Goal: Ask a question

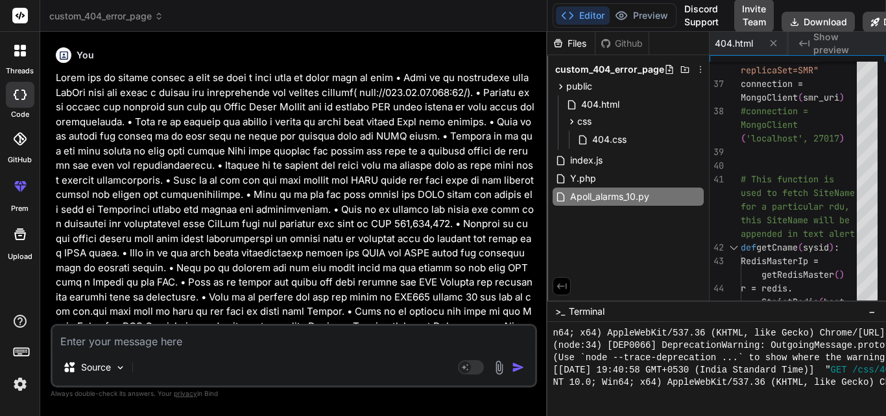
scroll to position [3217, 0]
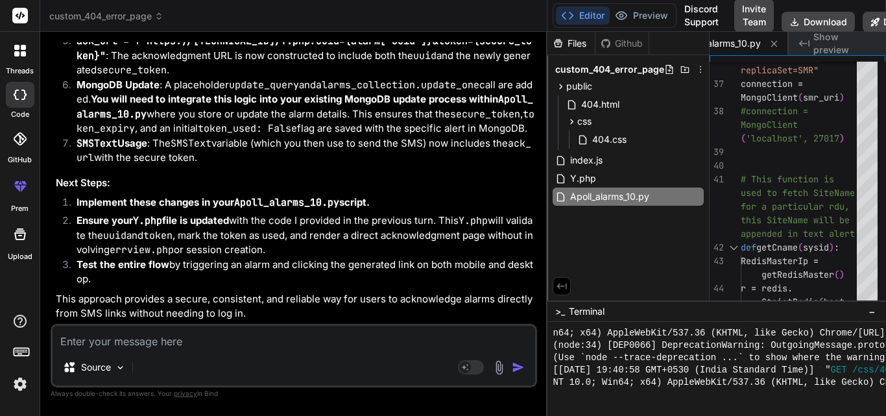
click at [178, 341] on textarea at bounding box center [294, 337] width 483 height 23
type textarea "l"
type textarea "x"
type textarea "le"
type textarea "x"
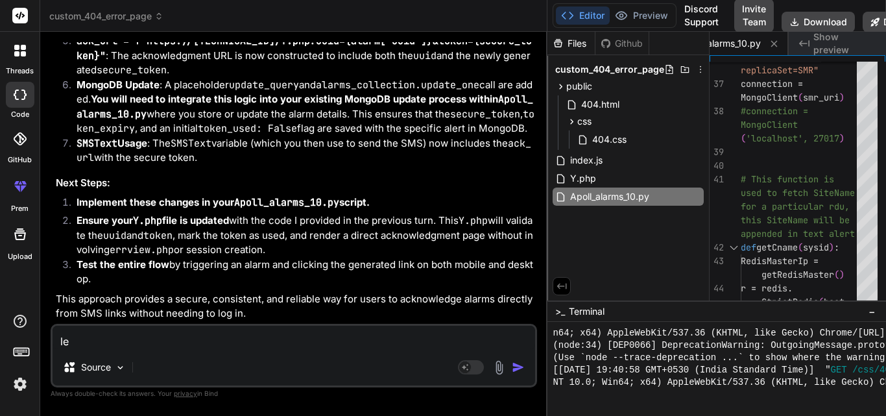
type textarea "lea"
type textarea "x"
type textarea "leav"
type textarea "x"
type textarea "leave"
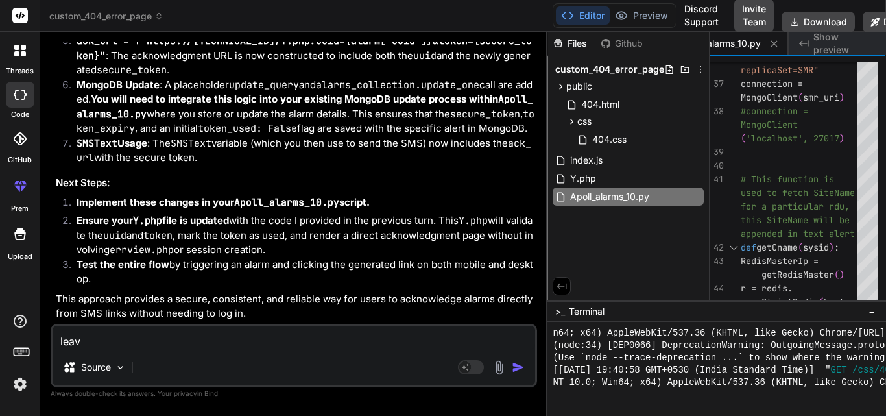
type textarea "x"
type textarea "leave"
type textarea "x"
type textarea "leave i"
type textarea "x"
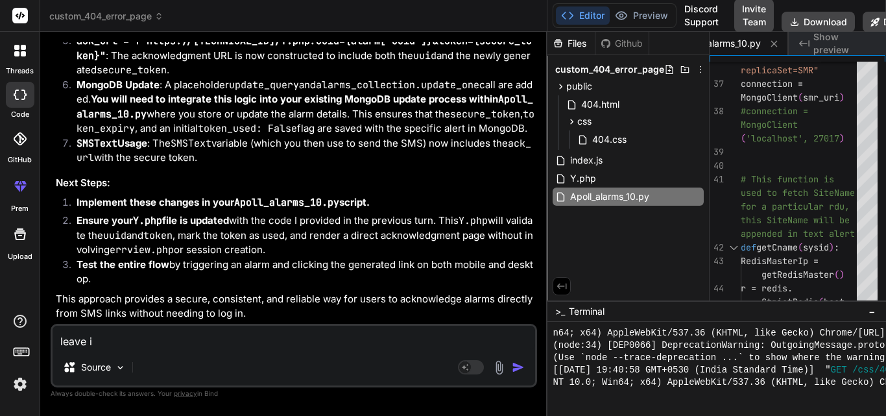
type textarea "leave it"
type textarea "x"
type textarea "leave it"
type textarea "x"
type textarea "leave it c"
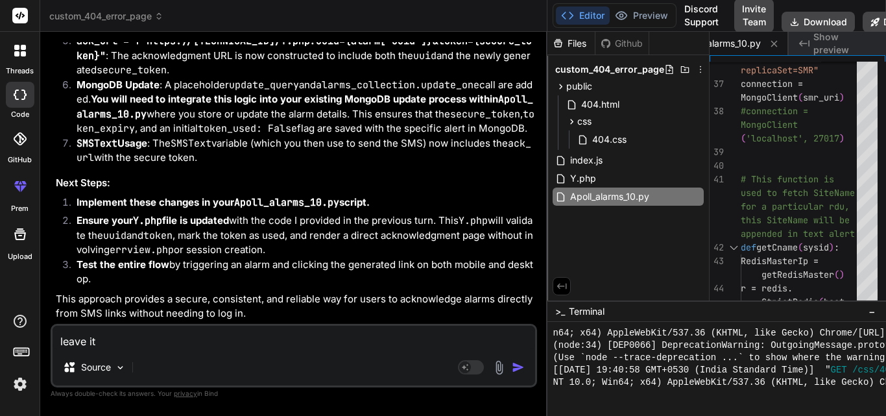
type textarea "x"
type textarea "leave it co"
type textarea "x"
type textarea "leave it com"
type textarea "x"
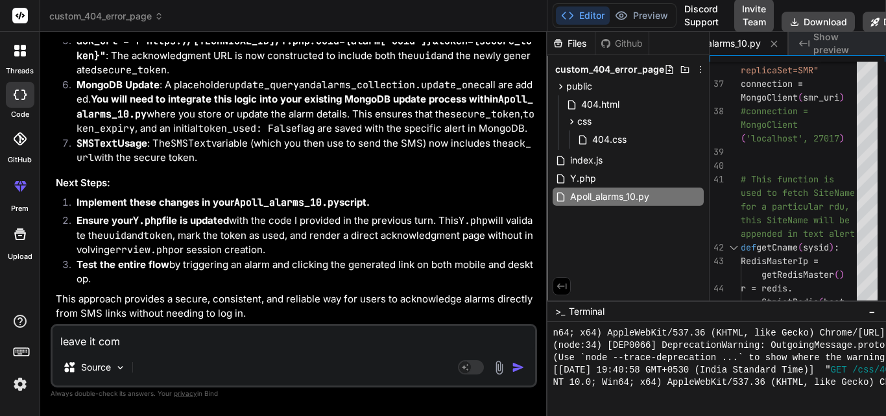
type textarea "leave it come"
type textarea "x"
type textarea "leave it come"
type textarea "x"
type textarea "leave it come b"
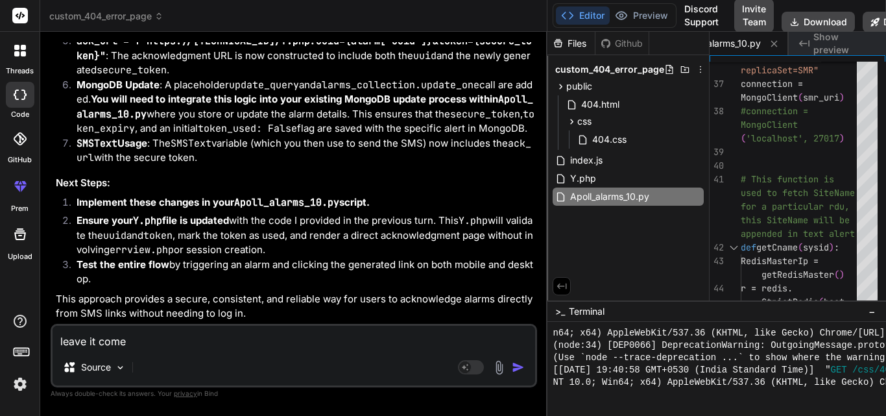
type textarea "x"
type textarea "leave it come ba"
type textarea "x"
type textarea "leave it come bac"
type textarea "x"
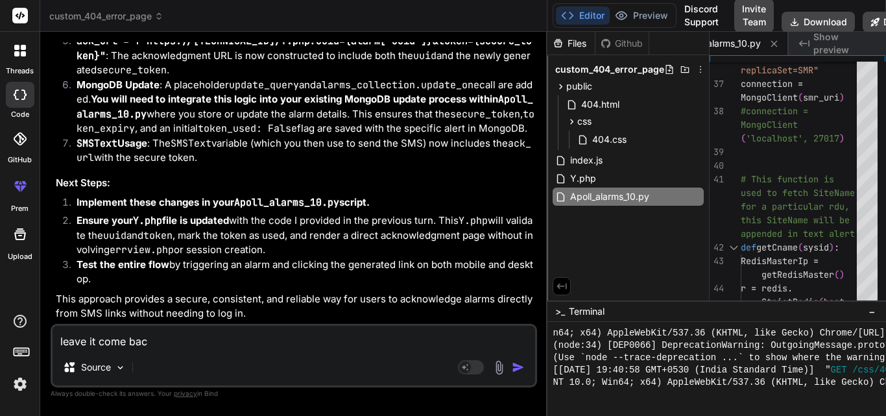
type textarea "leave it come back"
type textarea "x"
type textarea "leave it come back"
type textarea "x"
type textarea "leave it come back t"
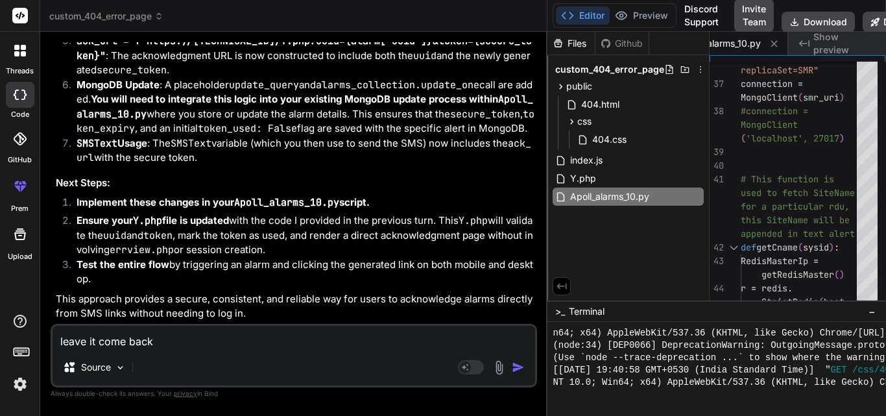
type textarea "x"
type textarea "leave it come back to"
type textarea "x"
type textarea "leave it come back to"
type textarea "x"
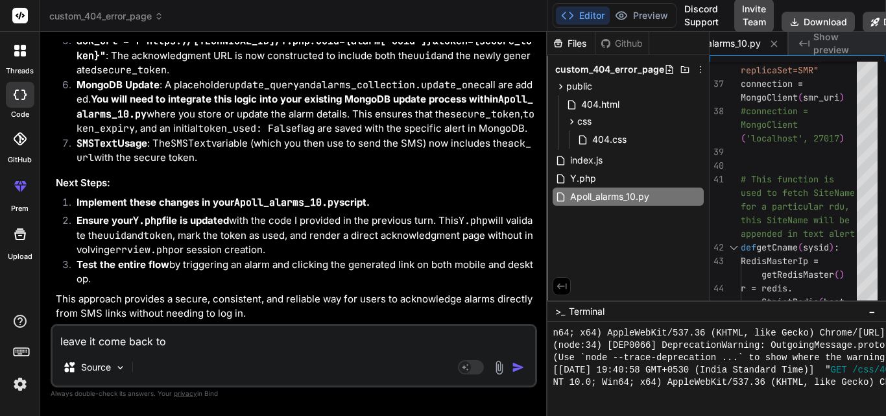
type textarea "leave it come back to i"
type textarea "x"
type textarea "leave it come back to in"
type textarea "x"
type textarea "leave it come back to in"
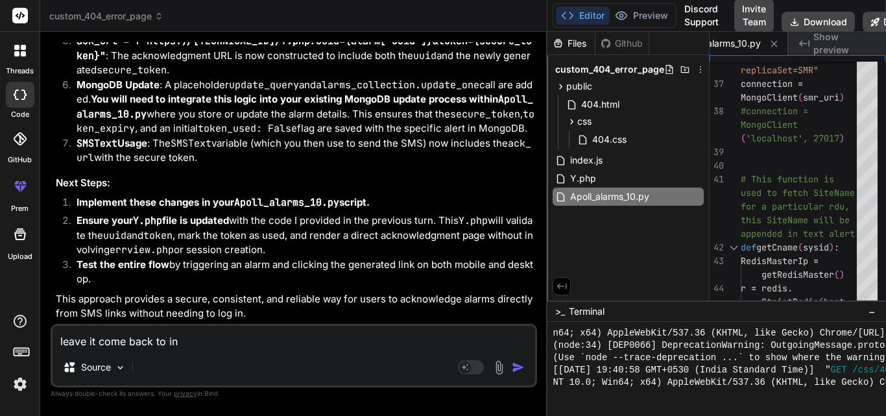
type textarea "x"
type textarea "leave it come back to in a"
type textarea "x"
type textarea "leave it come back to in a"
type textarea "x"
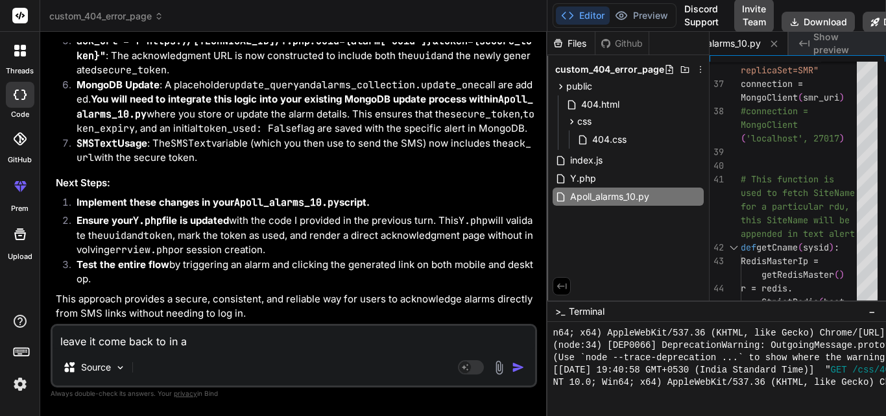
type textarea "leave it come back to in a p"
type textarea "x"
type textarea "leave it come back to in a pr"
type textarea "x"
type textarea "leave it come back to in a pro"
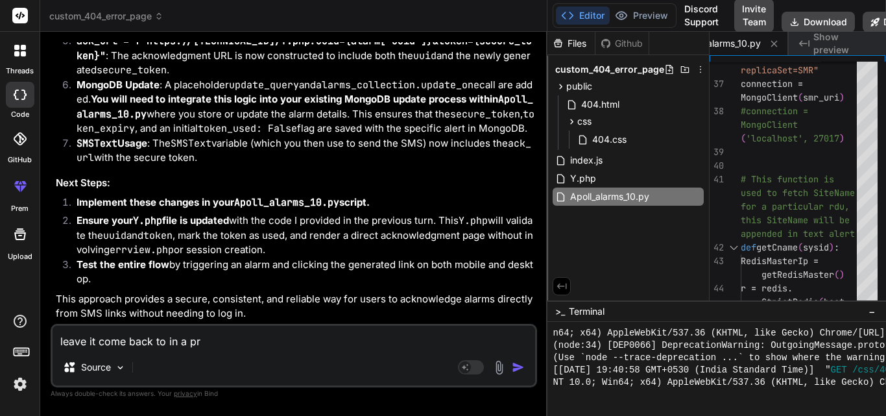
type textarea "x"
type textarea "leave it come back to in a proj"
type textarea "x"
type textarea "leave it come back to in a proje"
type textarea "x"
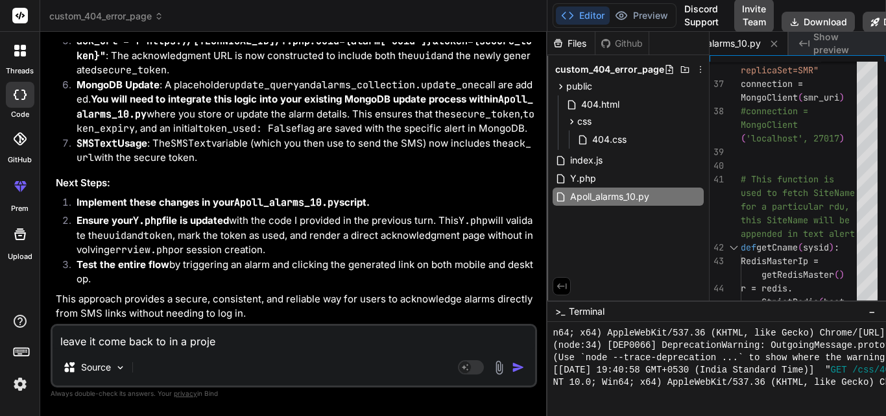
type textarea "leave it come back to in a projec"
type textarea "x"
type textarea "leave it come back to in a project"
type textarea "x"
type textarea "leave it come back to in a project"
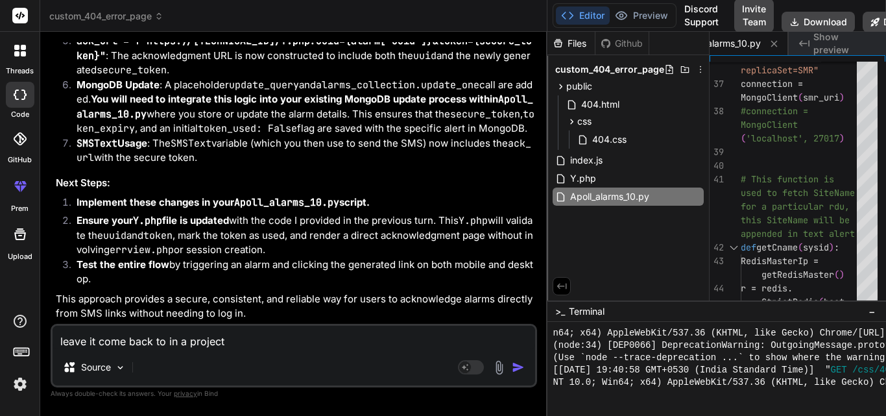
type textarea "x"
type textarea "leave it come back to in a project w"
type textarea "x"
type textarea "leave it come back to in a project wh"
type textarea "x"
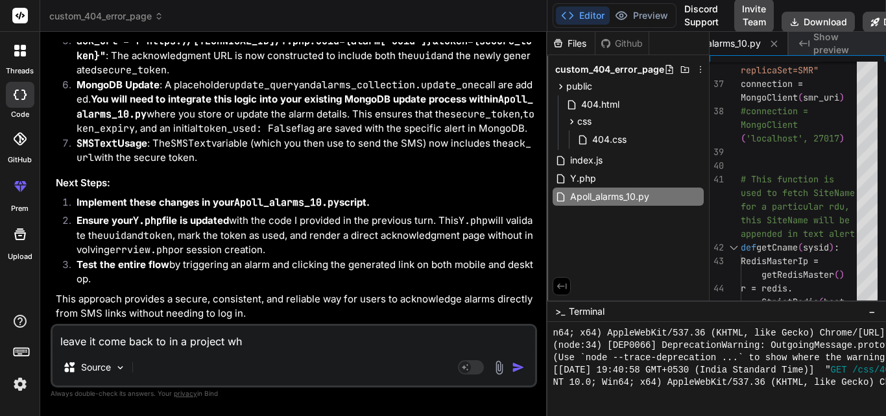
type textarea "leave it come back to in a project whe"
type textarea "x"
type textarea "leave it come back to in a project wher"
type textarea "x"
type textarea "leave it come back to in a project where"
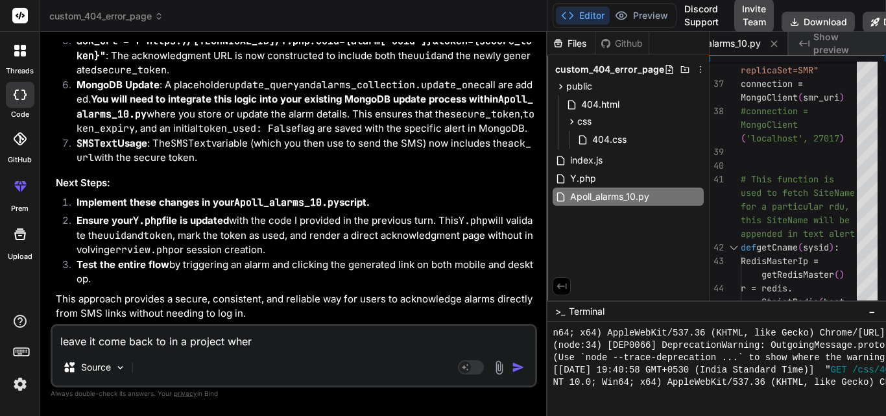
type textarea "x"
type textarea "leave it come back to in a project where"
type textarea "x"
type textarea "leave it come back to in a project where e"
type textarea "x"
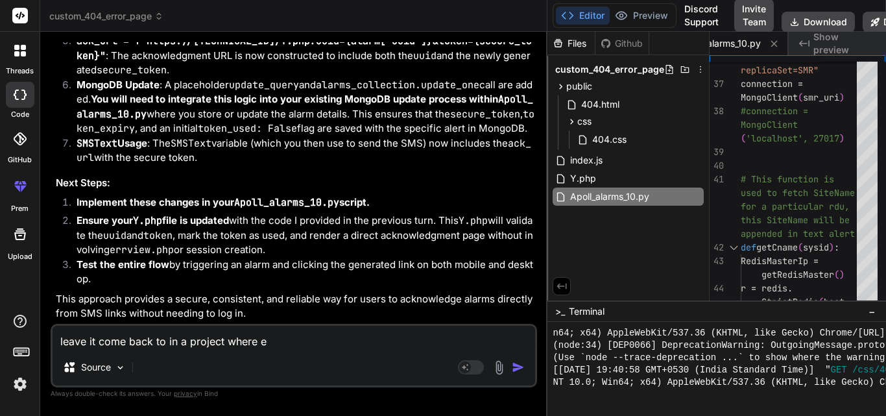
type textarea "leave it come back to in a project where"
type textarea "x"
type textarea "leave it come back to in a project where w"
type textarea "x"
type textarea "leave it come back to in a project where we"
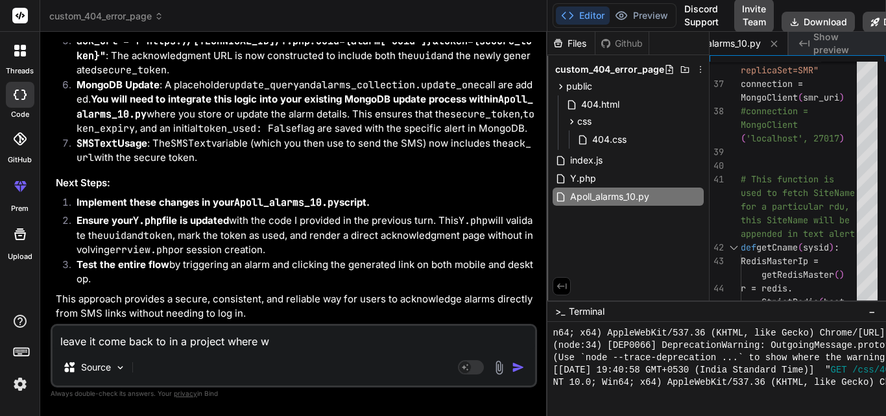
type textarea "x"
type textarea "leave it come back to in a project where we"
type textarea "x"
type textarea "leave it come back to in a project where we s"
type textarea "x"
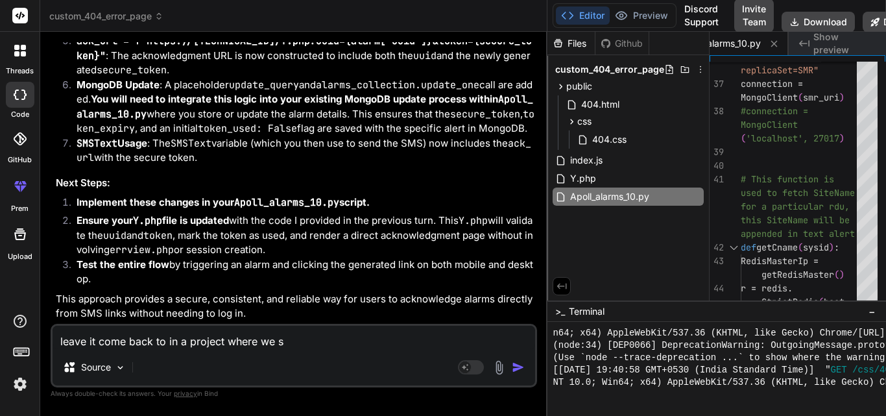
type textarea "leave it come back to in a project where we sh"
type textarea "x"
type textarea "leave it come back to in a project where we sho"
type textarea "x"
type textarea "leave it come back to in a project where we show"
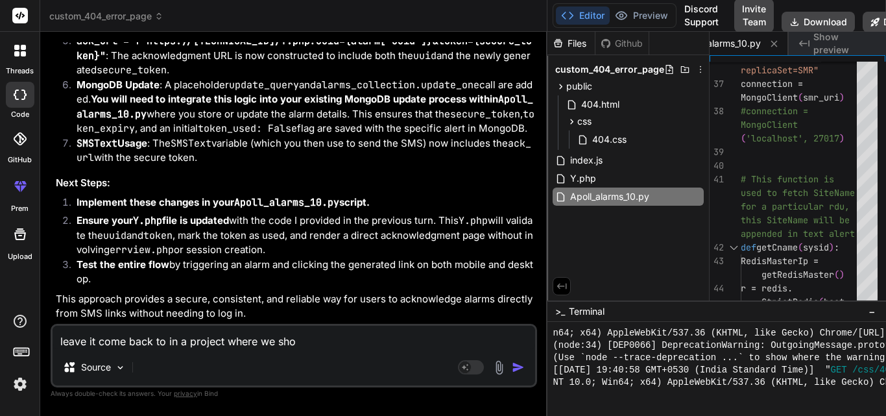
type textarea "x"
type textarea "leave it come back to in a project where we showi"
type textarea "x"
type textarea "leave it come back to in a project where we showin"
type textarea "x"
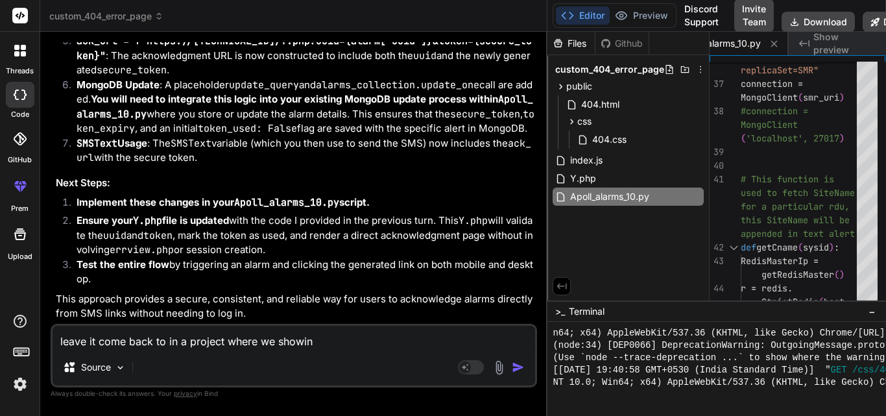
type textarea "leave it come back to in a project where we showing"
type textarea "x"
type textarea "leave it come back to in a project where we showing"
type textarea "x"
type textarea "leave it come back to in a project where we showing 4"
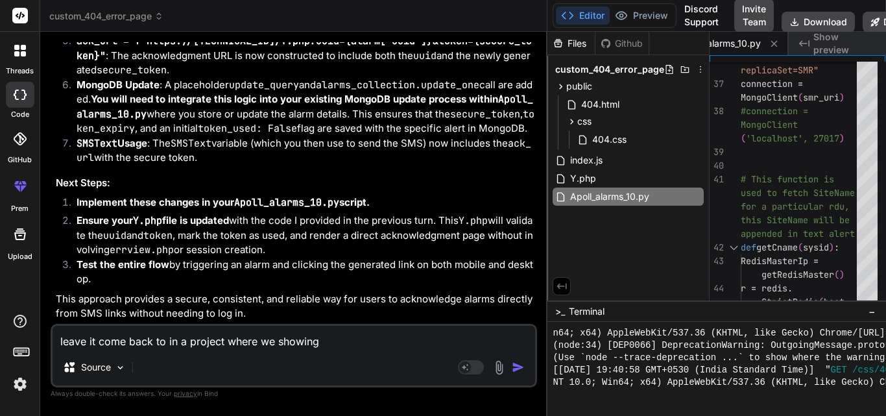
type textarea "x"
type textarea "leave it come back to in a project where we showing 40"
type textarea "x"
type textarea "leave it come back to in a project where we showing 404"
type textarea "x"
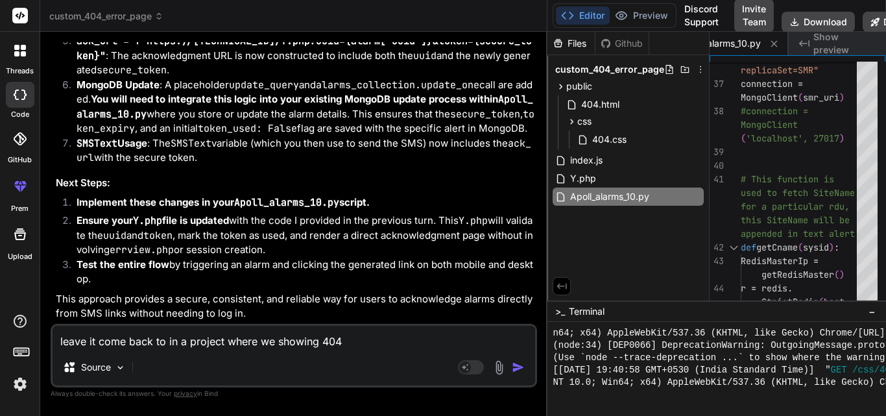
type textarea "leave it come back to in a project where we showing 404"
type textarea "x"
type textarea "leave it come back to in a project where we showing 404 p"
type textarea "x"
type textarea "leave it come back to in a project where we showing 404 pa"
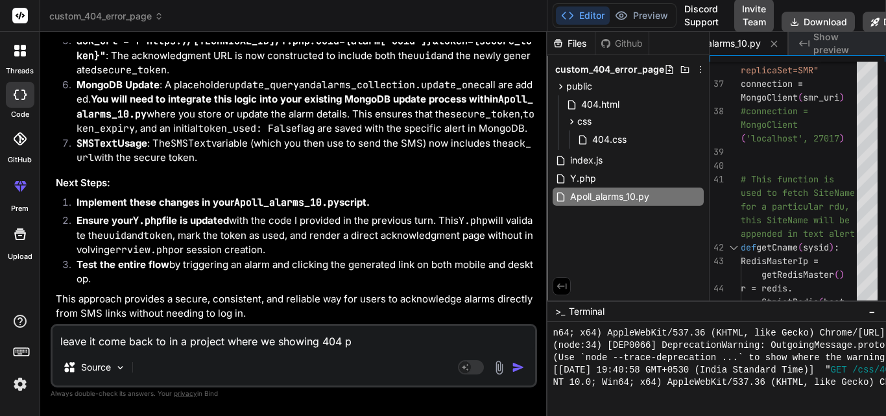
type textarea "x"
type textarea "leave it come back to in a project where we showing 404 pag"
type textarea "x"
type textarea "leave it come back to in a project where we showing 404 page"
type textarea "x"
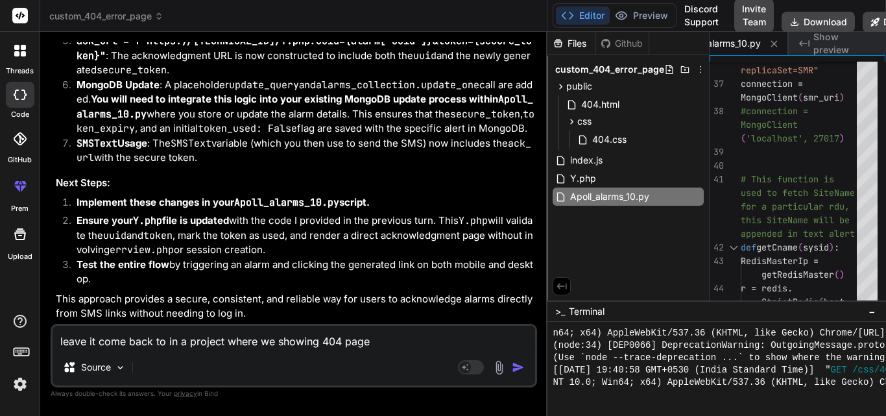
type textarea "leave it come back to in a project where we showing 404 page"
type textarea "x"
type textarea "leave it come back to in a project where we showing 404 page i"
type textarea "x"
type textarea "leave it come back to in a project where we showing 404 page if"
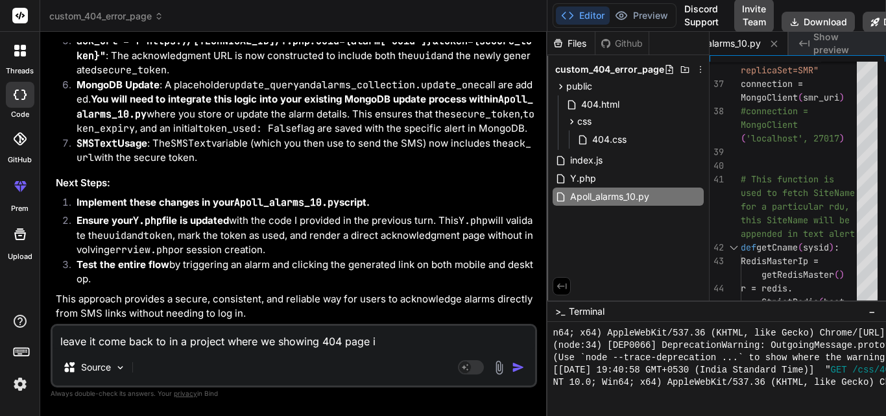
type textarea "x"
type textarea "leave it come back to in a project where we showing 404 page if"
type textarea "x"
type textarea "leave it come back to in a project where we showing 404 page if n"
type textarea "x"
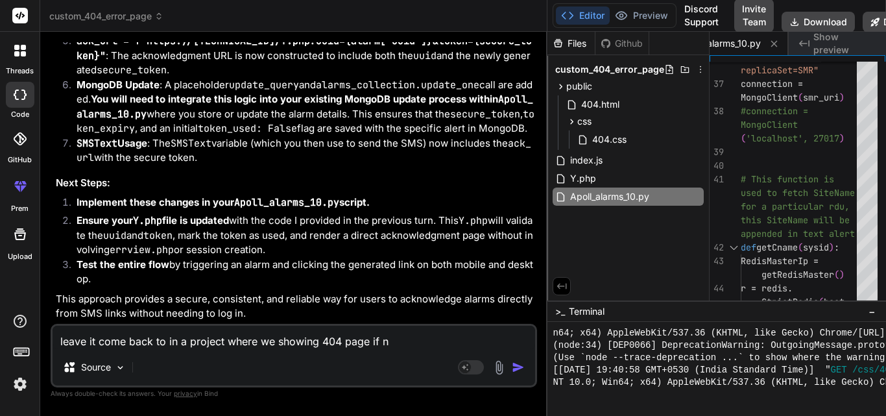
type textarea "leave it come back to in a project where we showing 404 page if no"
type textarea "x"
type textarea "leave it come back to in a project where we showing 404 page if non"
type textarea "x"
type textarea "leave it come back to in a project where we showing 404 page if non"
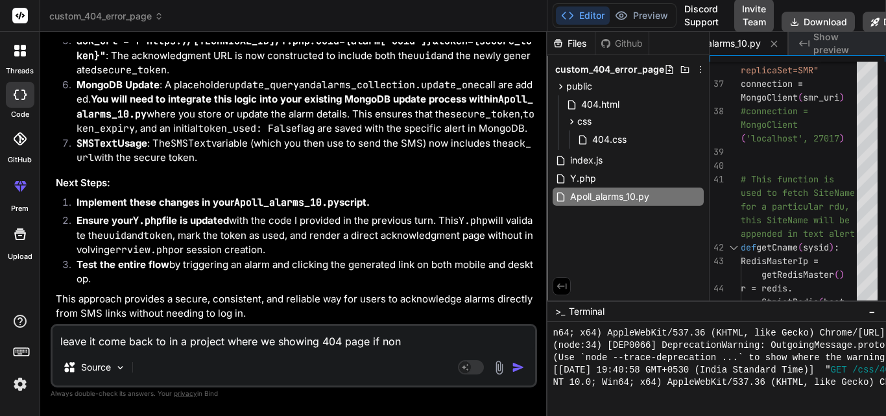
type textarea "x"
type textarea "leave it come back to in a project where we showing 404 page if non e"
type textarea "x"
type textarea "leave it come back to in a project where we showing 404 page if non ex"
type textarea "x"
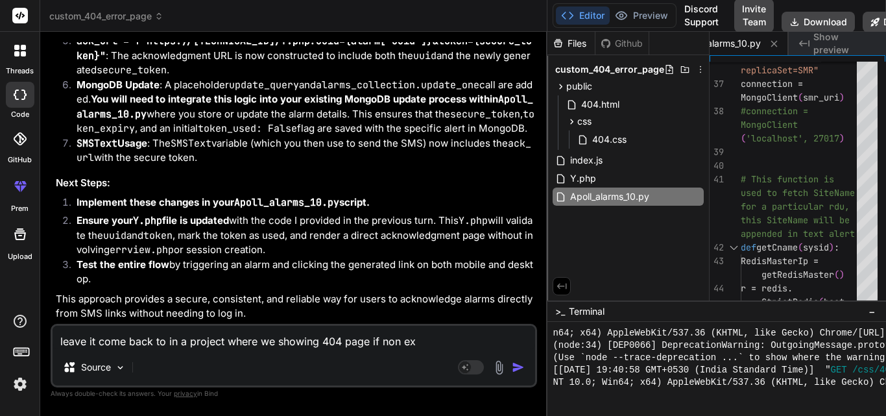
type textarea "leave it come back to in a project where we showing 404 page if non exi"
type textarea "x"
type textarea "leave it come back to in a project where we showing 404 page if non exix"
type textarea "x"
type textarea "leave it come back to in a project where we showing 404 page if non exixz"
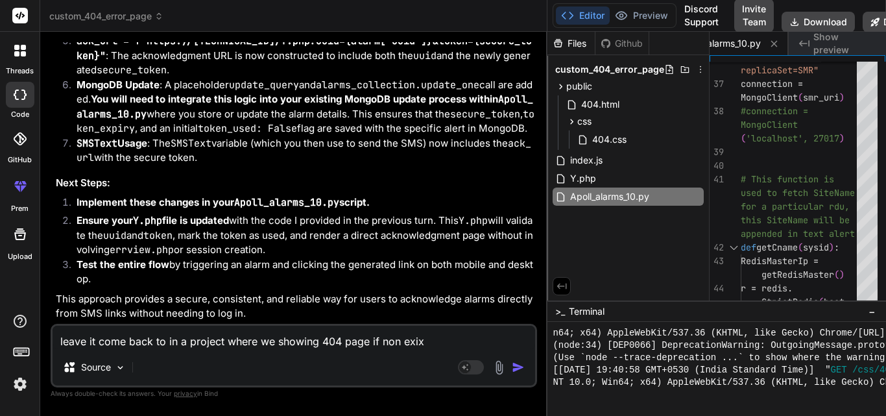
type textarea "x"
type textarea "leave it come back to in a project where we showing 404 page if non exixzt"
type textarea "x"
type textarea "leave it come back to in a project where we showing 404 page if non exixzti"
type textarea "x"
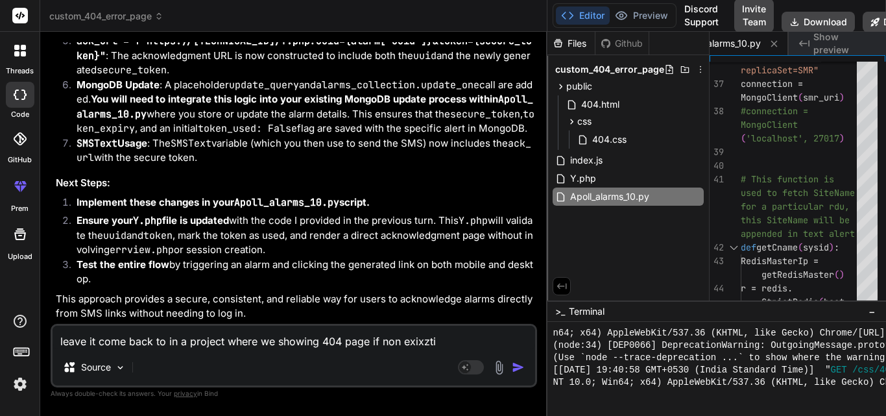
type textarea "leave it come back to in a project where we showing 404 page if non exixzt"
type textarea "x"
type textarea "leave it come back to in a project where we showing 404 page if non exixz"
type textarea "x"
type textarea "leave it come back to in a project where we showing 404 page if non exix"
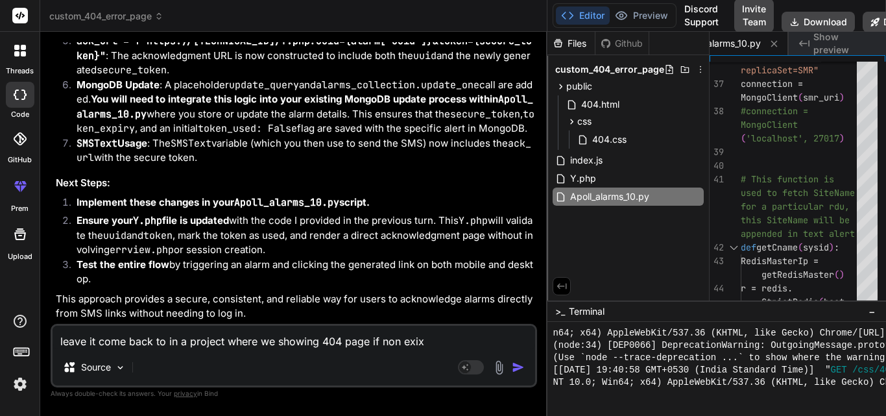
type textarea "x"
type textarea "leave it come back to in a project where we showing 404 page if non exixt"
type textarea "x"
type textarea "leave it come back to in a project where we showing 404 page if non exixti"
type textarea "x"
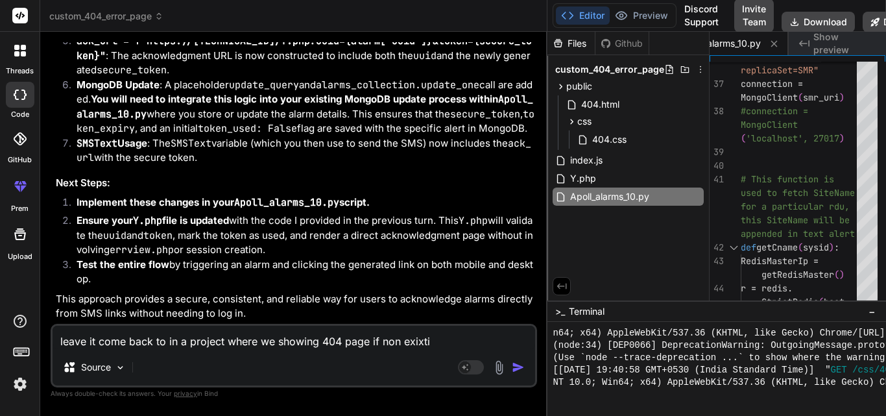
type textarea "leave it come back to in a project where we showing 404 page if non exixtin"
type textarea "x"
type textarea "leave it come back to in a project where we showing 404 page if non exixting"
type textarea "x"
type textarea "leave it come back to in a project where we showing 404 page if non exixting"
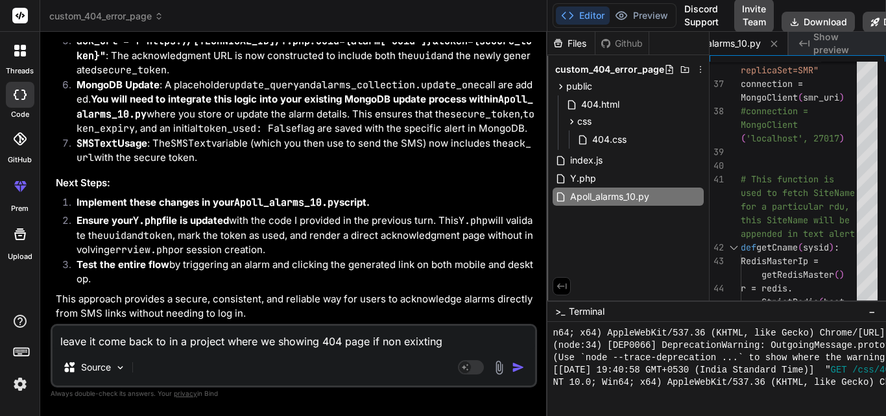
type textarea "x"
type textarea "leave it come back to in a project where we showing 404 page if non exixting u"
type textarea "x"
type textarea "leave it come back to in a project where we showing 404 page if non exixting us"
type textarea "x"
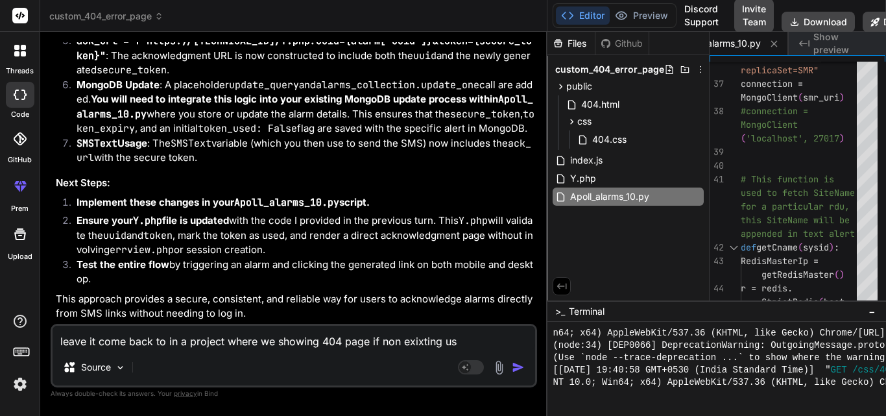
type textarea "leave it come back to in a project where we showing 404 page if non exixting use"
type textarea "x"
type textarea "leave it come back to in a project where we showing 404 page if non exixting us…"
type textarea "x"
type textarea "leave it come back to in a project where we showing 404 page if non exixting us…"
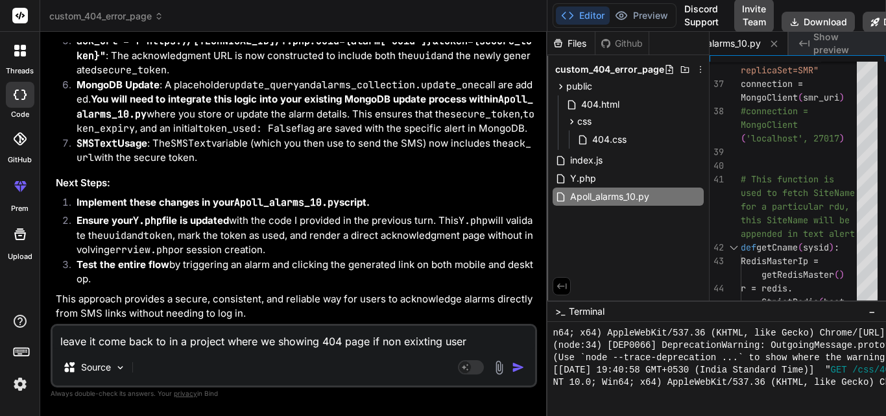
type textarea "x"
type textarea "leave it come back to in a project where we showing 404 page if non exixting us…"
type textarea "x"
type textarea "leave it come back to in a project where we showing 404 page if non exixting us…"
type textarea "x"
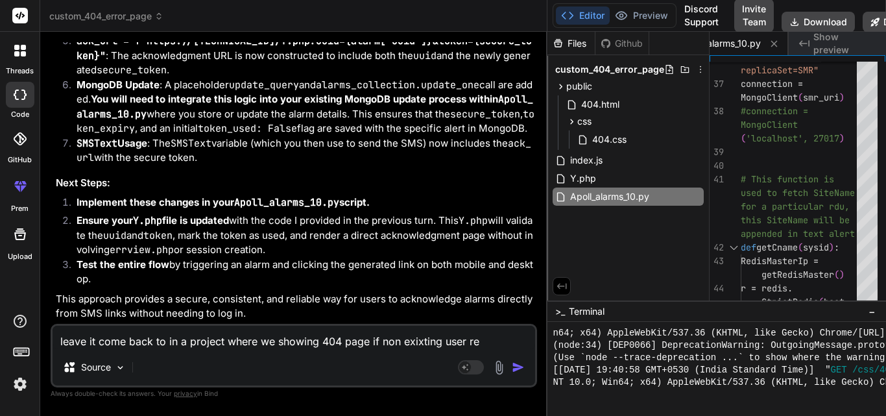
type textarea "leave it come back to in a project where we showing 404 page if non exixting us…"
type textarea "x"
type textarea "leave it come back to in a project where we showing 404 page if non exixting us…"
type textarea "x"
type textarea "leave it come back to in a project where we showing 404 page if non exixting us…"
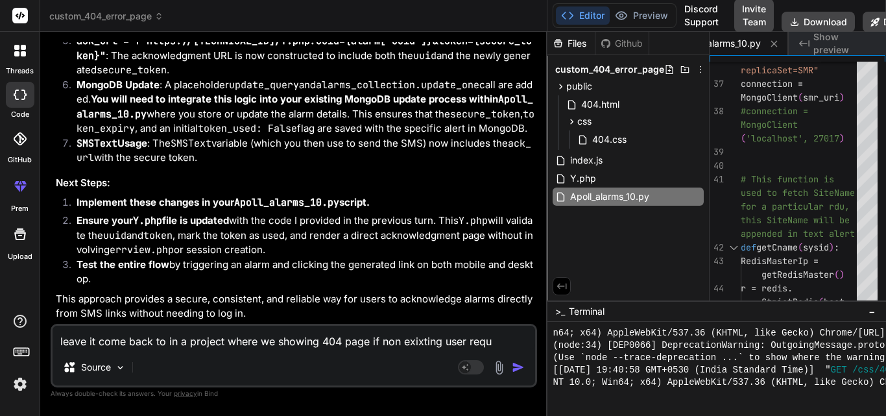
type textarea "x"
type textarea "leave it come back to in a project where we showing 404 page if non exixting us…"
type textarea "x"
type textarea "leave it come back to in a project where we showing 404 page if non exixting us…"
type textarea "x"
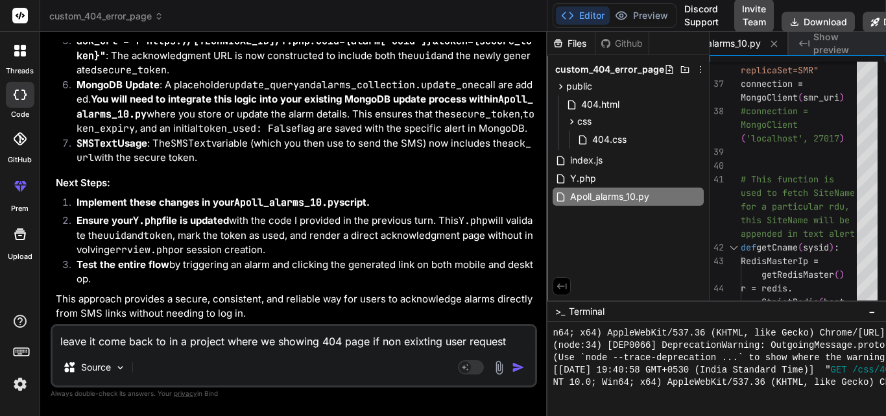
type textarea "leave it come back to in a project where we showing 404 page if non exixting us…"
type textarea "x"
type textarea "leave it come back to in a project where we showing 404 page if non exixting us…"
type textarea "x"
type textarea "leave it come back to in a project where we showing 404 page if non exixting us…"
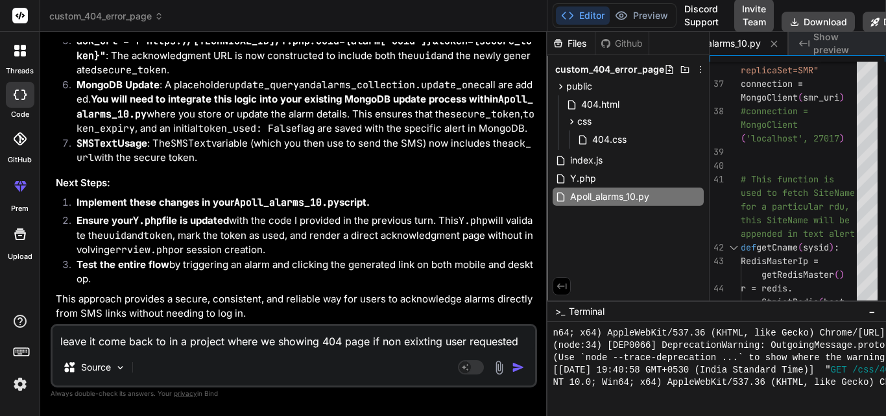
type textarea "x"
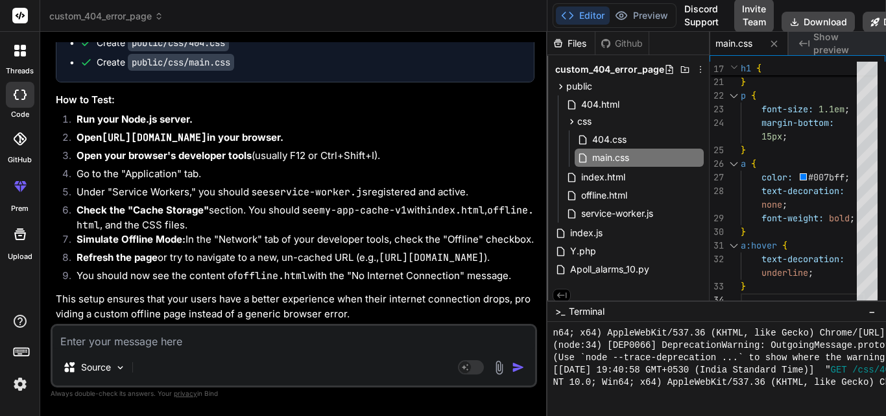
scroll to position [43788, 0]
click at [559, 85] on icon at bounding box center [560, 86] width 11 height 11
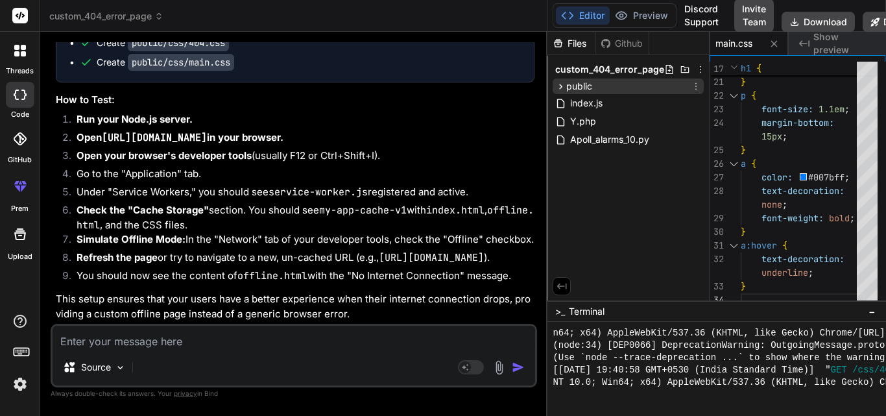
click at [558, 85] on icon at bounding box center [560, 86] width 11 height 11
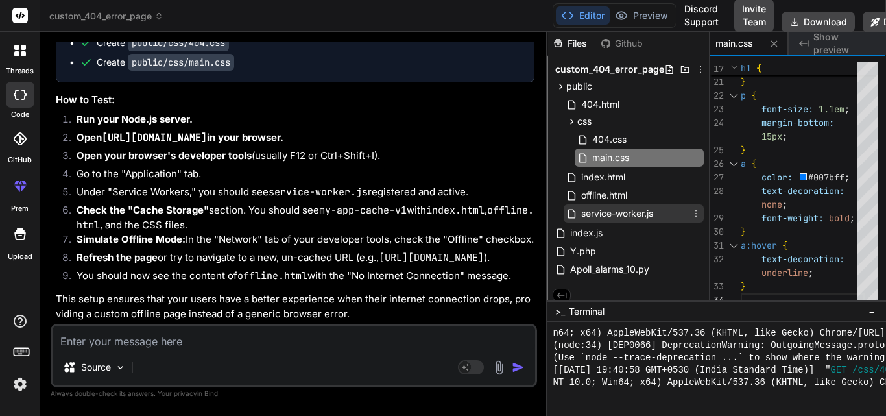
click at [618, 216] on span "service-worker.js" at bounding box center [617, 214] width 75 height 16
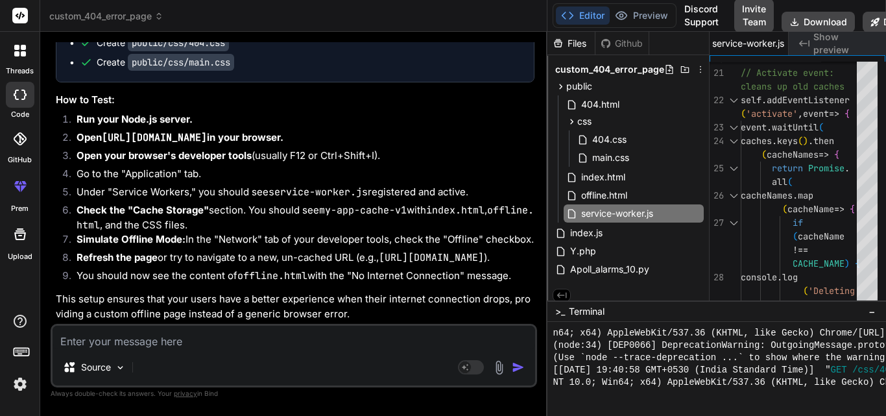
scroll to position [44048, 0]
click at [607, 173] on span "index.html" at bounding box center [603, 177] width 47 height 16
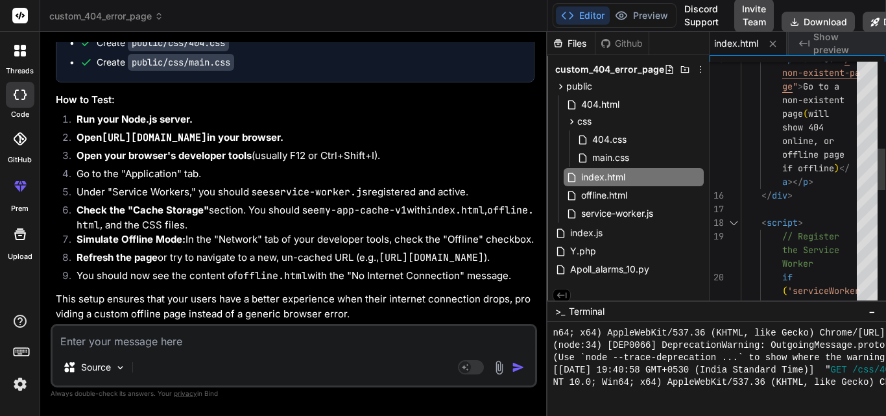
scroll to position [0, 0]
click at [763, 140] on div "if < p >< a href = " / non-existent-pa ge " > Go to a non-existent page ( will …" at bounding box center [803, 271] width 124 height 1444
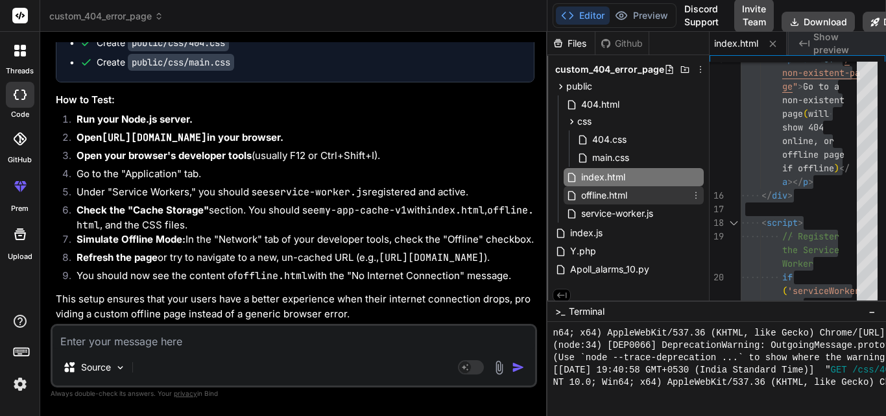
click at [597, 193] on span "offline.html" at bounding box center [604, 195] width 49 height 16
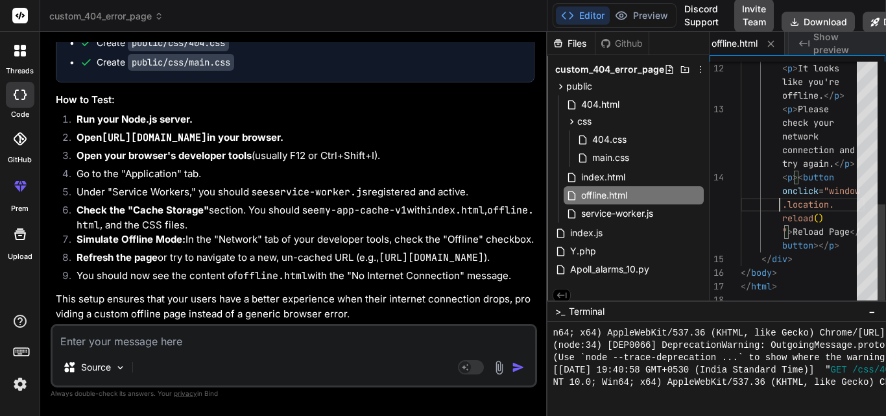
click at [758, 204] on div "</ div > </ body > </ html > < p > It looks like you're offline. </ p > < p > P…" at bounding box center [803, 14] width 124 height 586
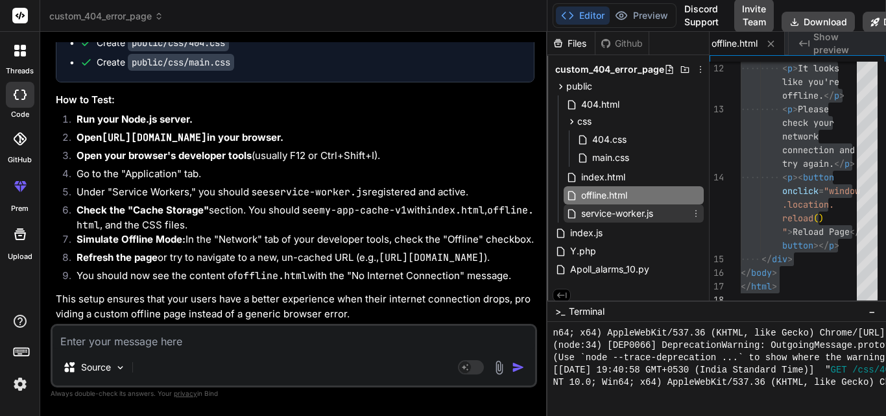
click at [625, 210] on span "service-worker.js" at bounding box center [617, 214] width 75 height 16
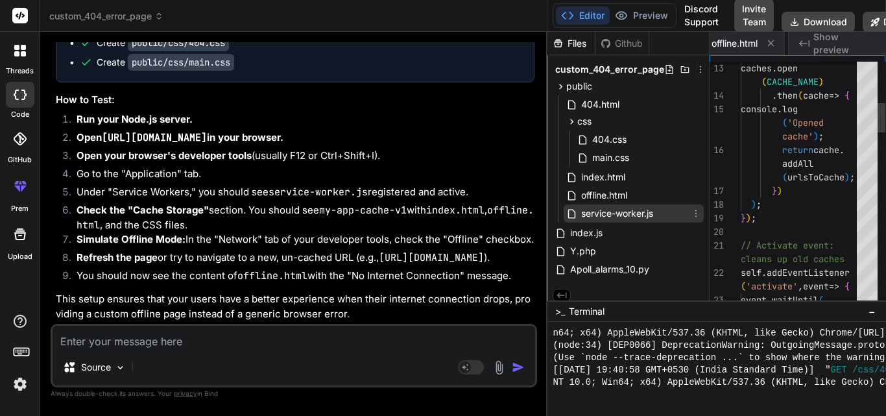
scroll to position [0, 610]
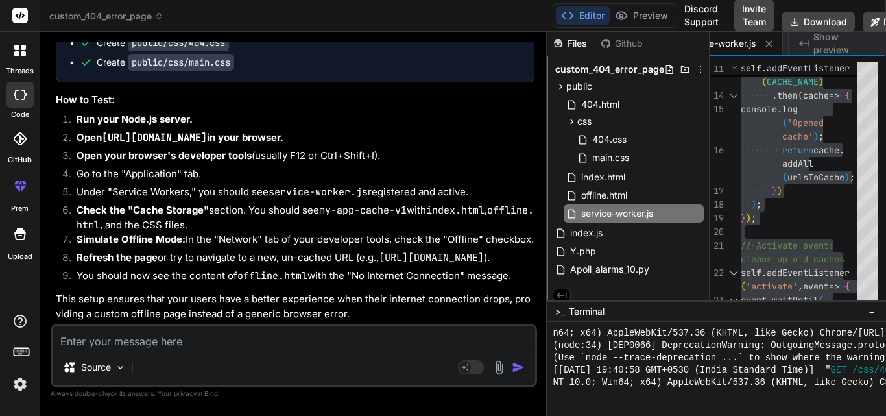
scroll to position [43594, 0]
click at [258, 349] on div "Source Agent Mode. When this toggle is activated, AI automatically makes decisi…" at bounding box center [294, 356] width 487 height 64
click at [258, 340] on textarea at bounding box center [294, 337] width 483 height 23
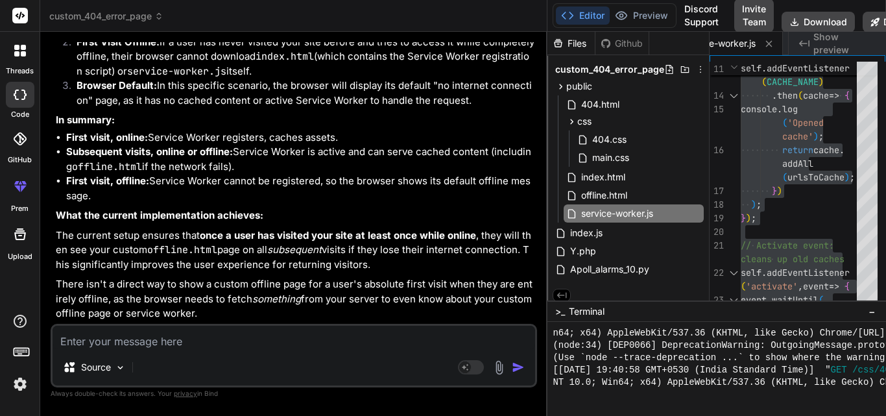
scroll to position [43663, 0]
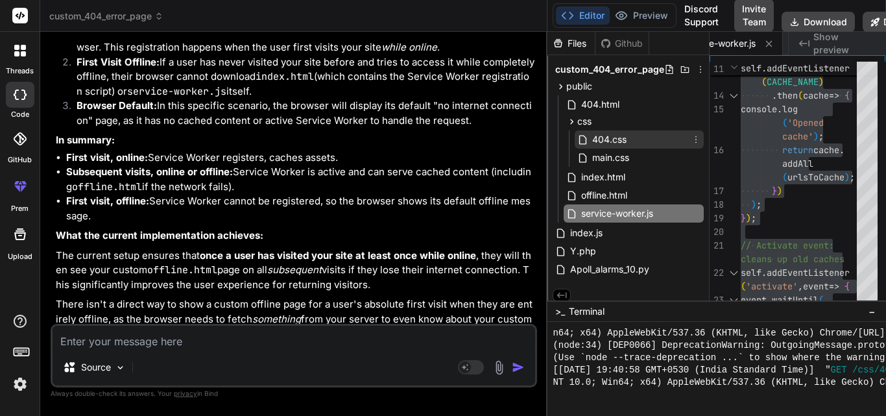
click at [626, 141] on span "404.css" at bounding box center [609, 140] width 37 height 16
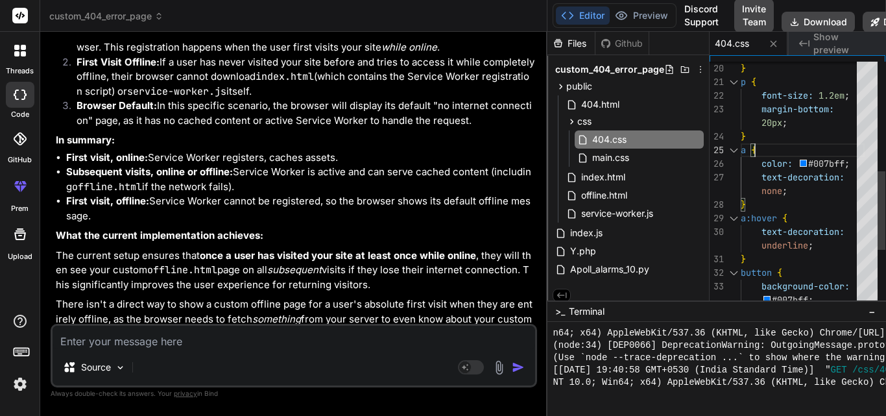
click at [824, 138] on div "} p { font-size: 1.2em ; margin-bottom: 20px ; } a { color: #007bff ; text-deco…" at bounding box center [803, 102] width 124 height 763
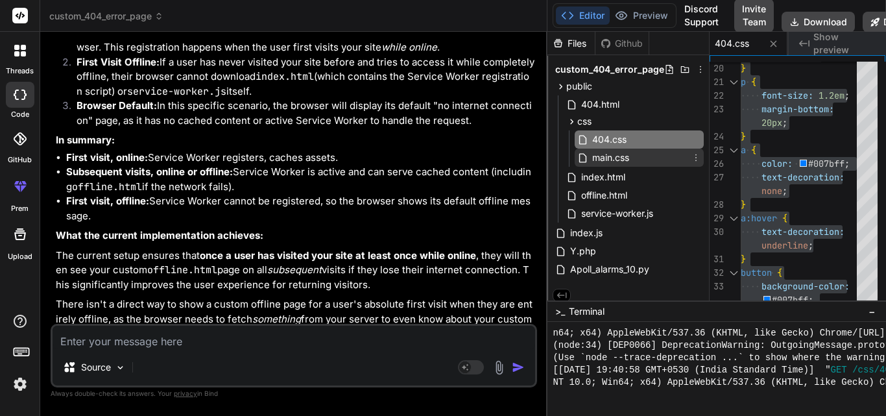
click at [622, 152] on span "main.css" at bounding box center [611, 158] width 40 height 16
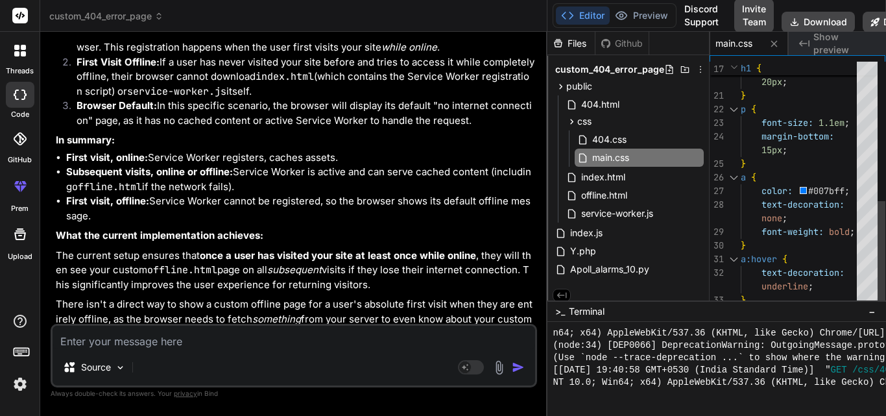
click at [823, 169] on div "margin-bottom: } p { font-size: 1.1em ; margin-bottom: } a { color: #007bff ; t…" at bounding box center [803, 20] width 124 height 599
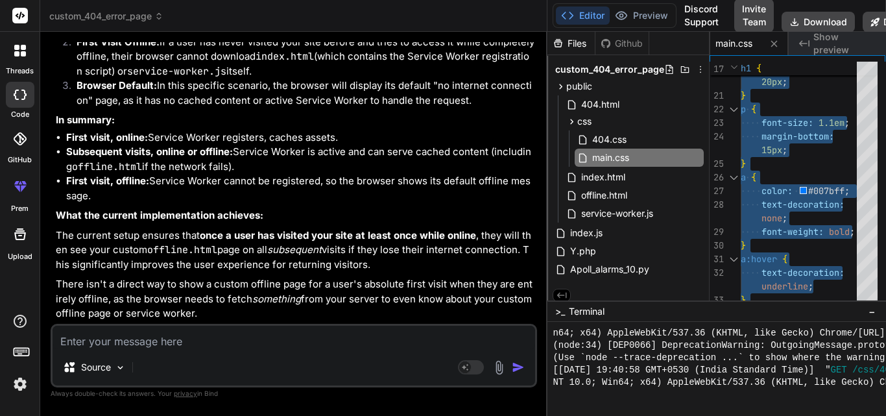
scroll to position [44117, 0]
